Goal: Check status: Check status

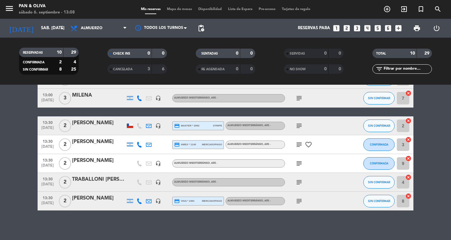
scroll to position [111, 0]
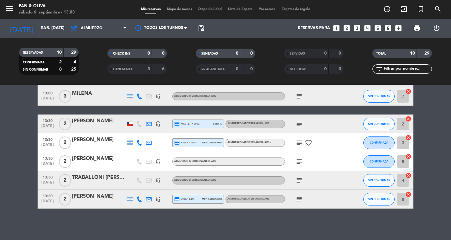
click at [298, 120] on icon "subject" at bounding box center [300, 124] width 8 height 8
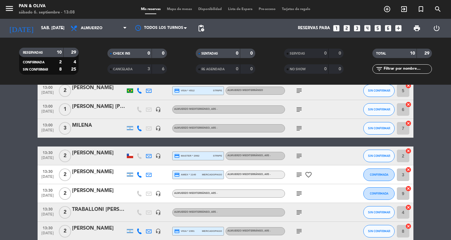
scroll to position [0, 0]
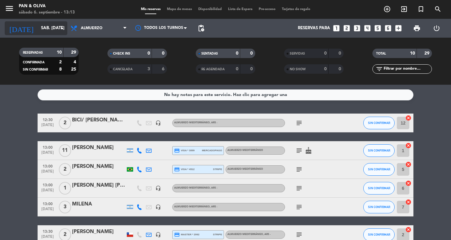
click at [38, 28] on input "sáb. [DATE]" at bounding box center [65, 28] width 55 height 11
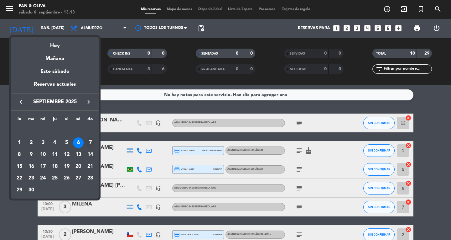
click at [88, 139] on div "7" at bounding box center [90, 142] width 11 height 11
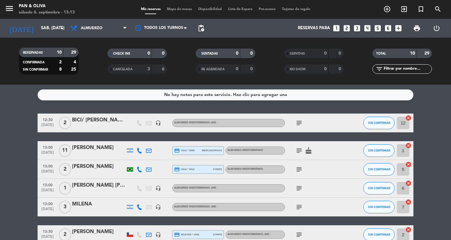
type input "dom. 7 sep."
